Goal: Check status: Check status

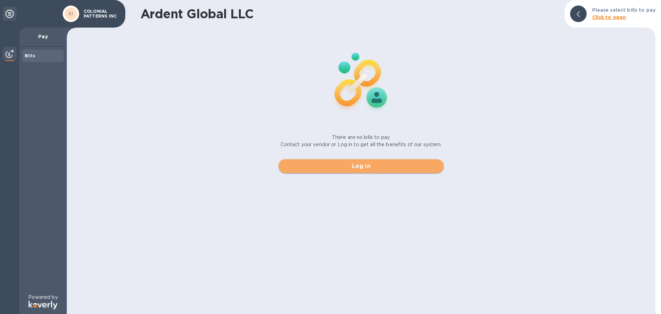
click at [360, 165] on span "Log in" at bounding box center [361, 166] width 154 height 8
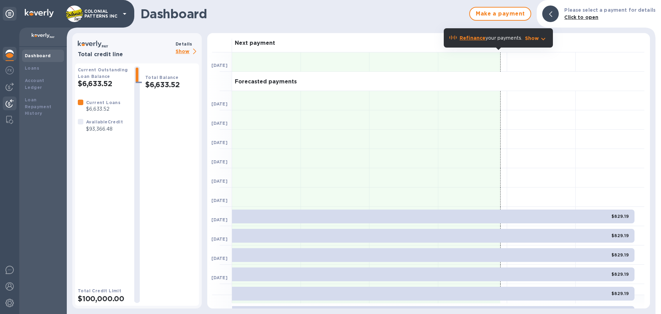
click at [10, 102] on img at bounding box center [10, 103] width 8 height 8
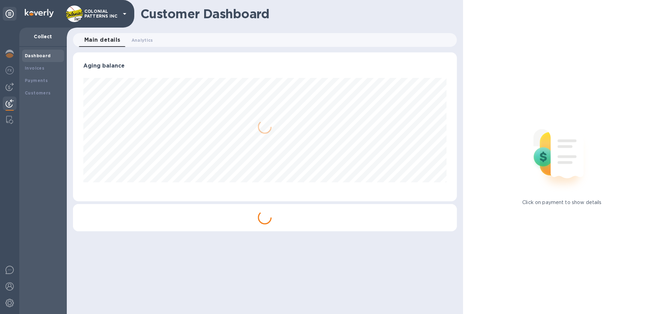
scroll to position [149, 384]
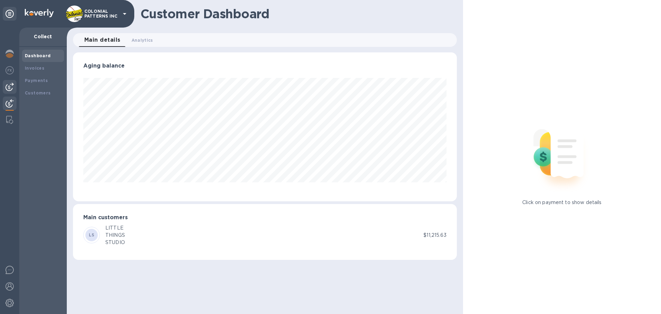
click at [8, 86] on img at bounding box center [10, 87] width 8 height 8
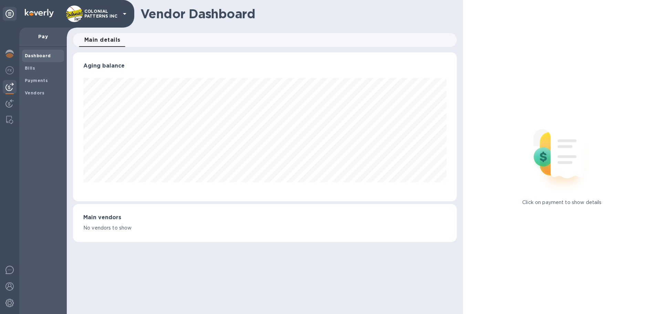
scroll to position [149, 384]
click at [9, 120] on img at bounding box center [9, 120] width 7 height 8
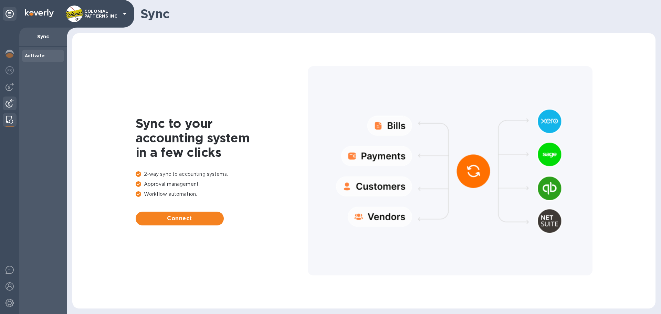
click at [7, 104] on img at bounding box center [10, 103] width 8 height 8
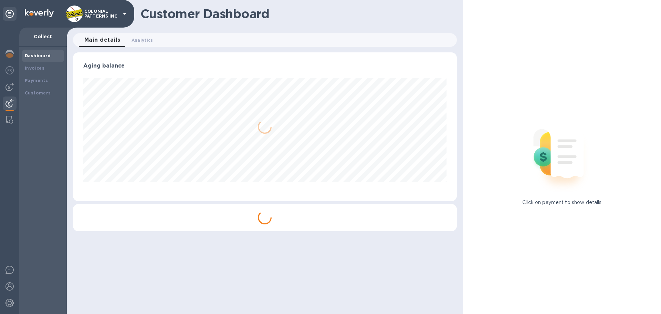
scroll to position [149, 384]
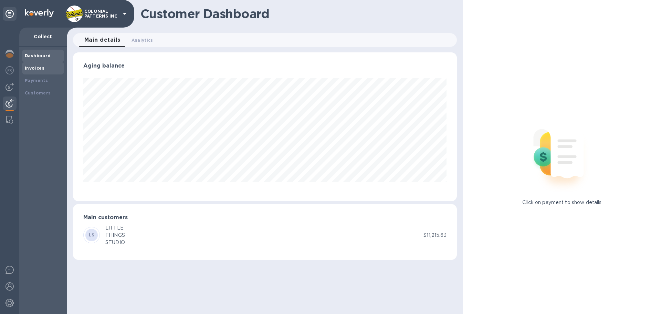
click at [35, 69] on b "Invoices" at bounding box center [35, 67] width 20 height 5
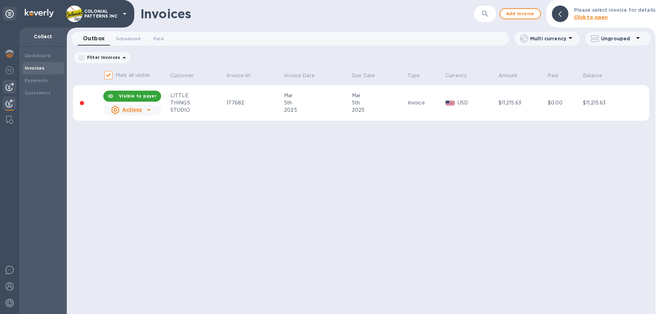
click at [7, 86] on img at bounding box center [10, 87] width 8 height 8
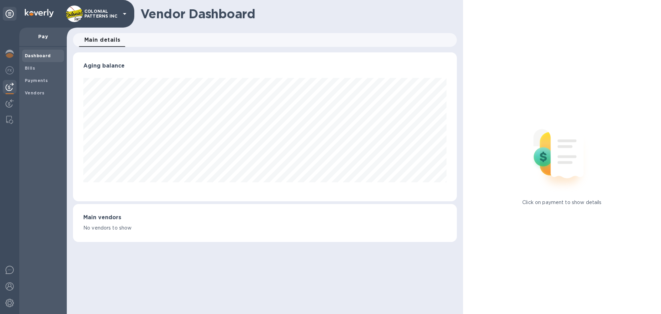
scroll to position [149, 384]
click at [31, 67] on b "Bills" at bounding box center [30, 67] width 10 height 5
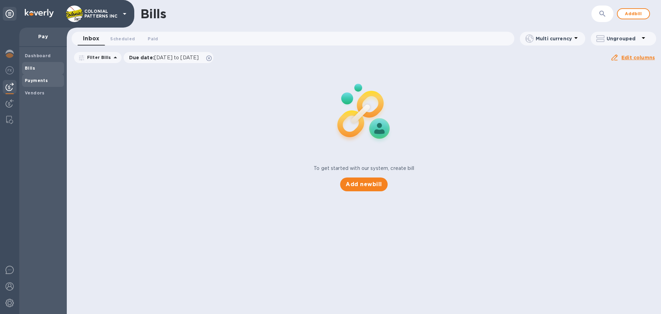
click at [32, 77] on span "Payments" at bounding box center [36, 80] width 23 height 7
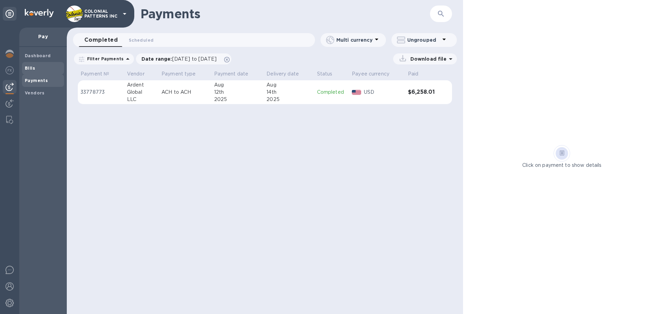
click at [29, 67] on b "Bills" at bounding box center [30, 67] width 10 height 5
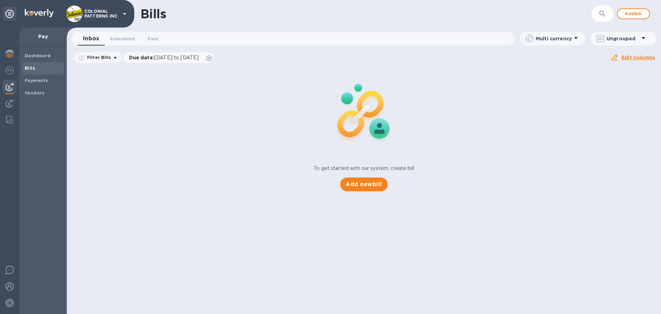
click at [123, 15] on icon at bounding box center [125, 14] width 8 height 8
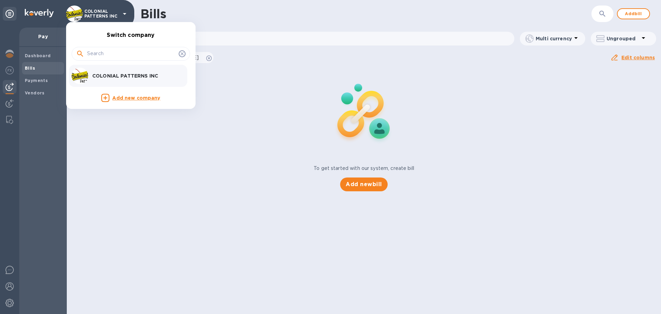
click at [8, 69] on div at bounding box center [330, 157] width 661 height 314
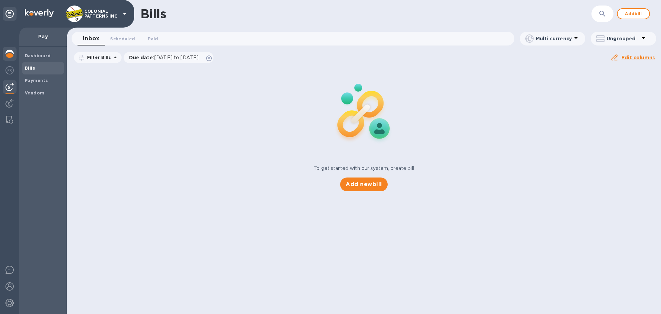
click at [8, 50] on img at bounding box center [10, 54] width 8 height 8
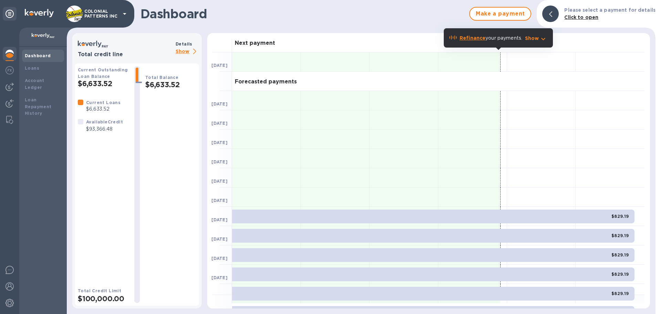
click at [464, 11] on h1 "Dashboard" at bounding box center [303, 14] width 325 height 14
click at [7, 14] on icon at bounding box center [10, 14] width 8 height 8
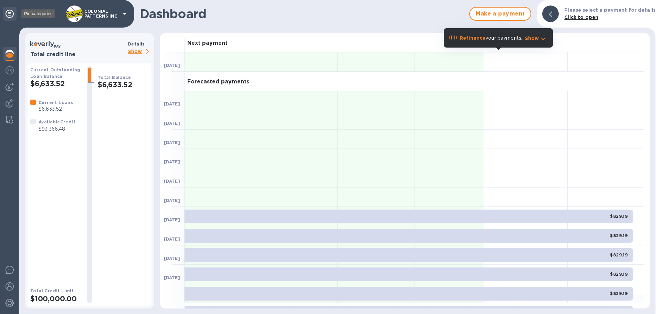
click at [7, 14] on icon at bounding box center [10, 14] width 8 height 8
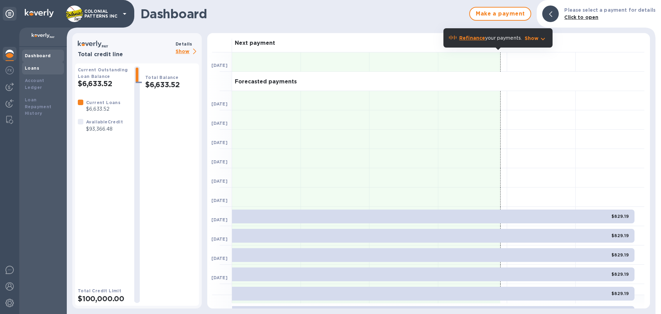
click at [32, 69] on b "Loans" at bounding box center [32, 67] width 14 height 5
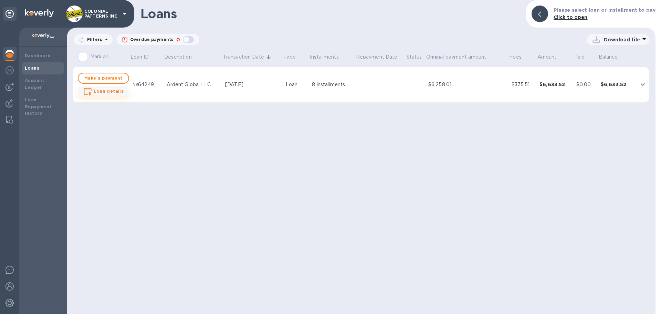
click at [107, 90] on b "Loan details" at bounding box center [109, 91] width 30 height 5
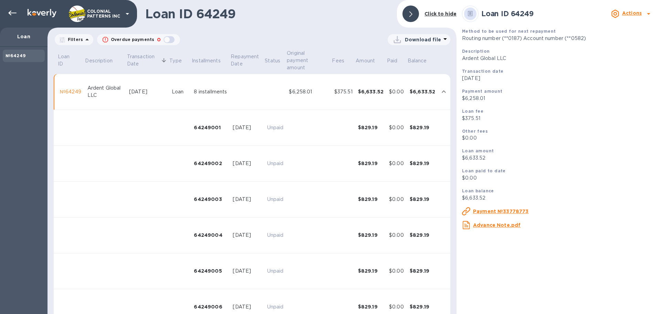
click at [440, 91] on icon "expand row" at bounding box center [444, 91] width 8 height 8
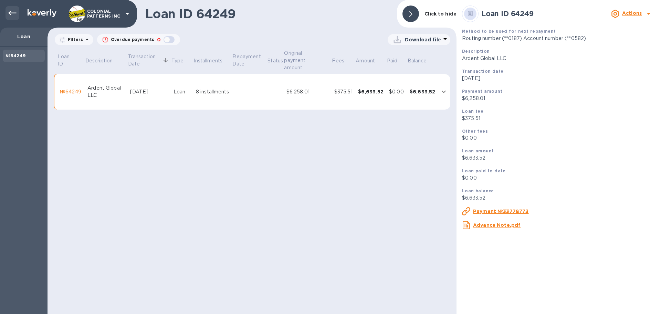
click at [8, 13] on icon at bounding box center [12, 13] width 8 height 8
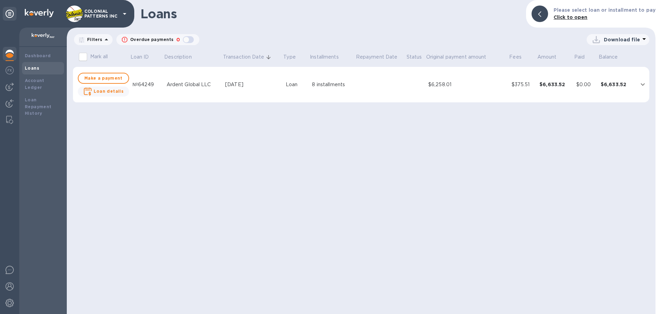
click at [541, 13] on div at bounding box center [540, 14] width 17 height 17
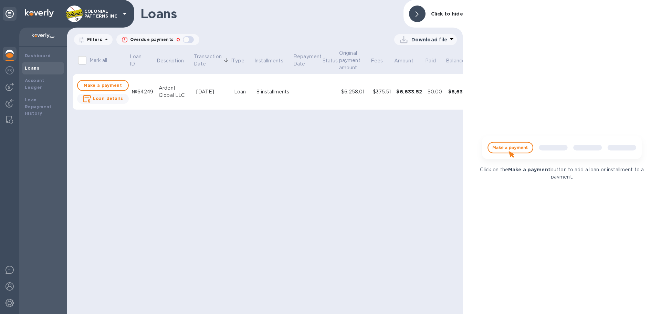
click at [421, 13] on div at bounding box center [417, 14] width 17 height 17
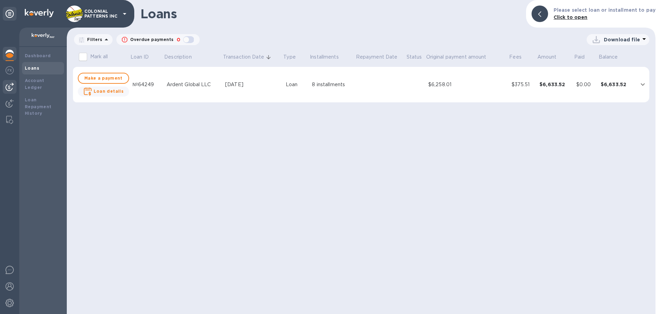
click at [9, 86] on img at bounding box center [10, 87] width 8 height 8
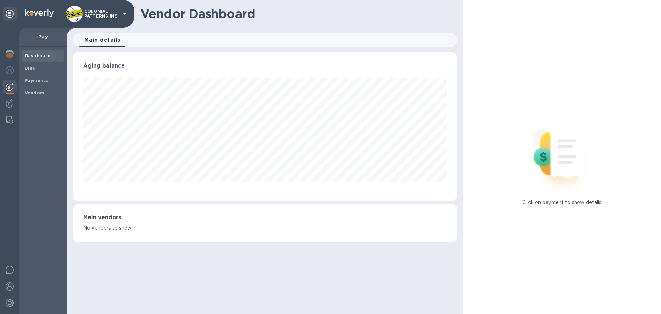
scroll to position [149, 384]
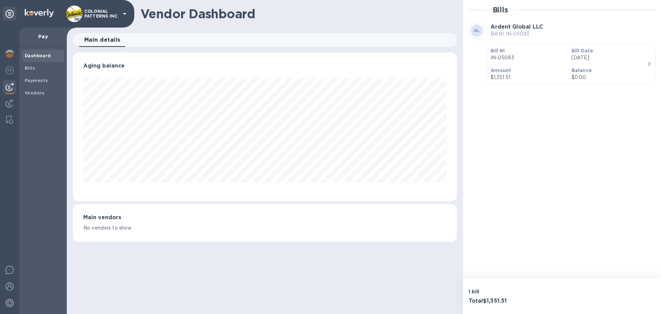
click at [650, 64] on icon "button" at bounding box center [649, 64] width 8 height 8
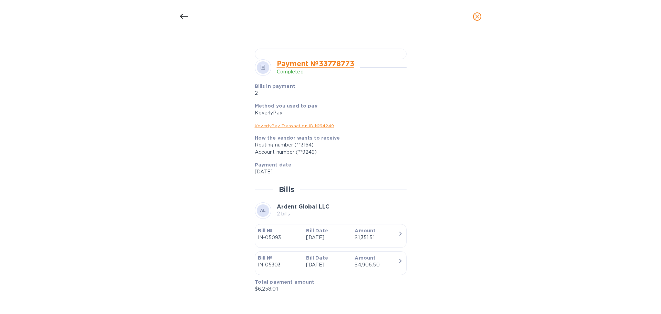
scroll to position [211, 0]
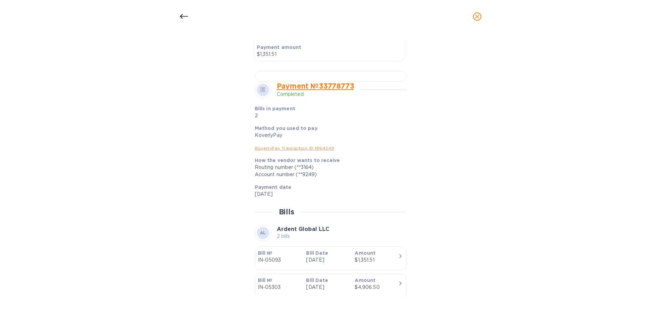
click at [301, 90] on link "Payment № 33778773" at bounding box center [315, 86] width 77 height 9
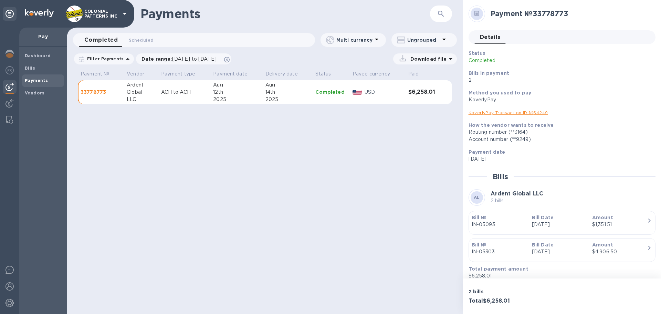
click at [575, 226] on p "[DATE]" at bounding box center [559, 224] width 55 height 7
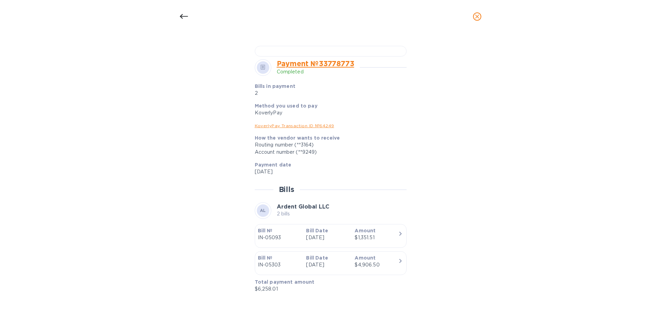
scroll to position [310, 0]
